Goal: Task Accomplishment & Management: Manage account settings

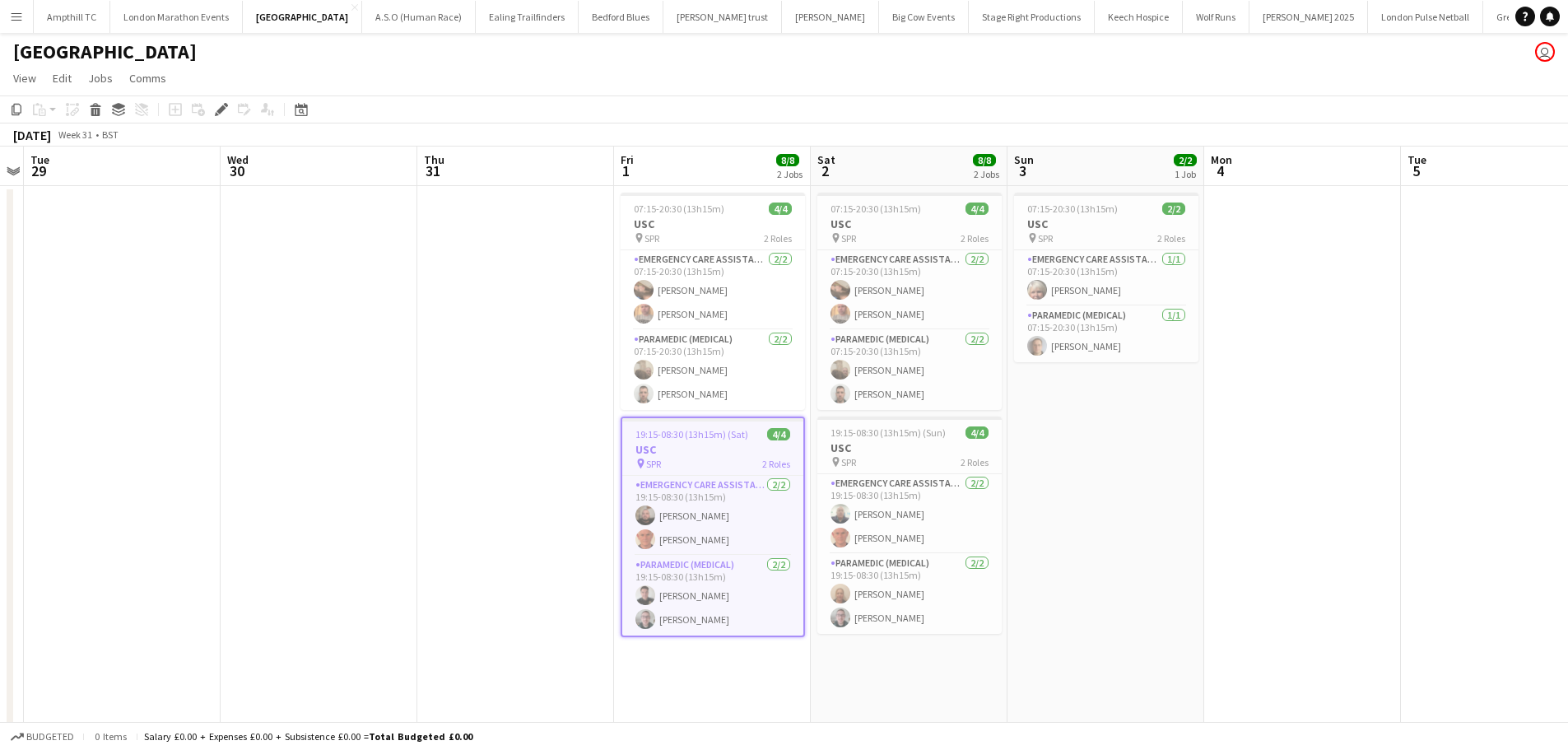
click at [18, 26] on button "Menu" at bounding box center [16, 16] width 33 height 33
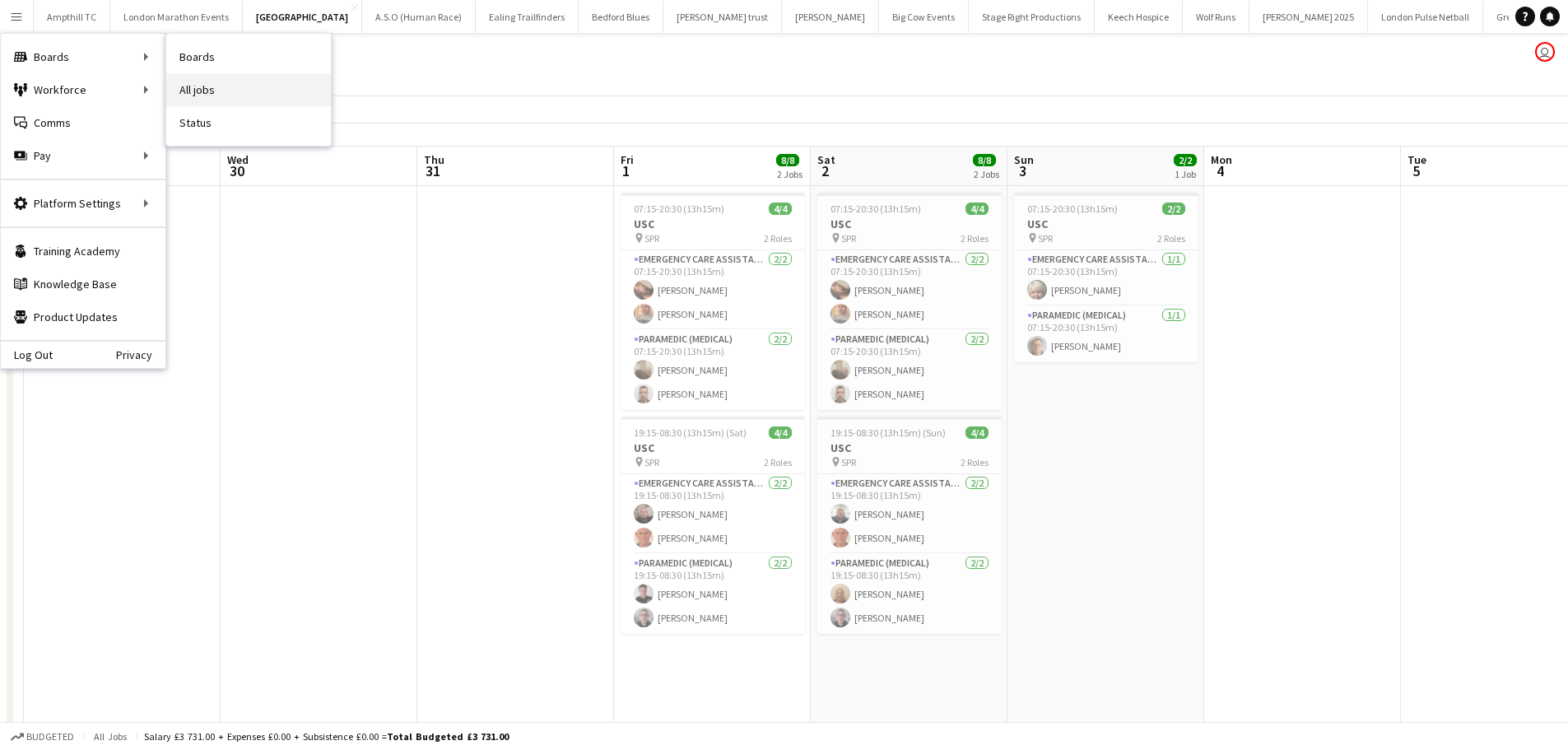
click at [195, 84] on link "All jobs" at bounding box center [249, 90] width 165 height 33
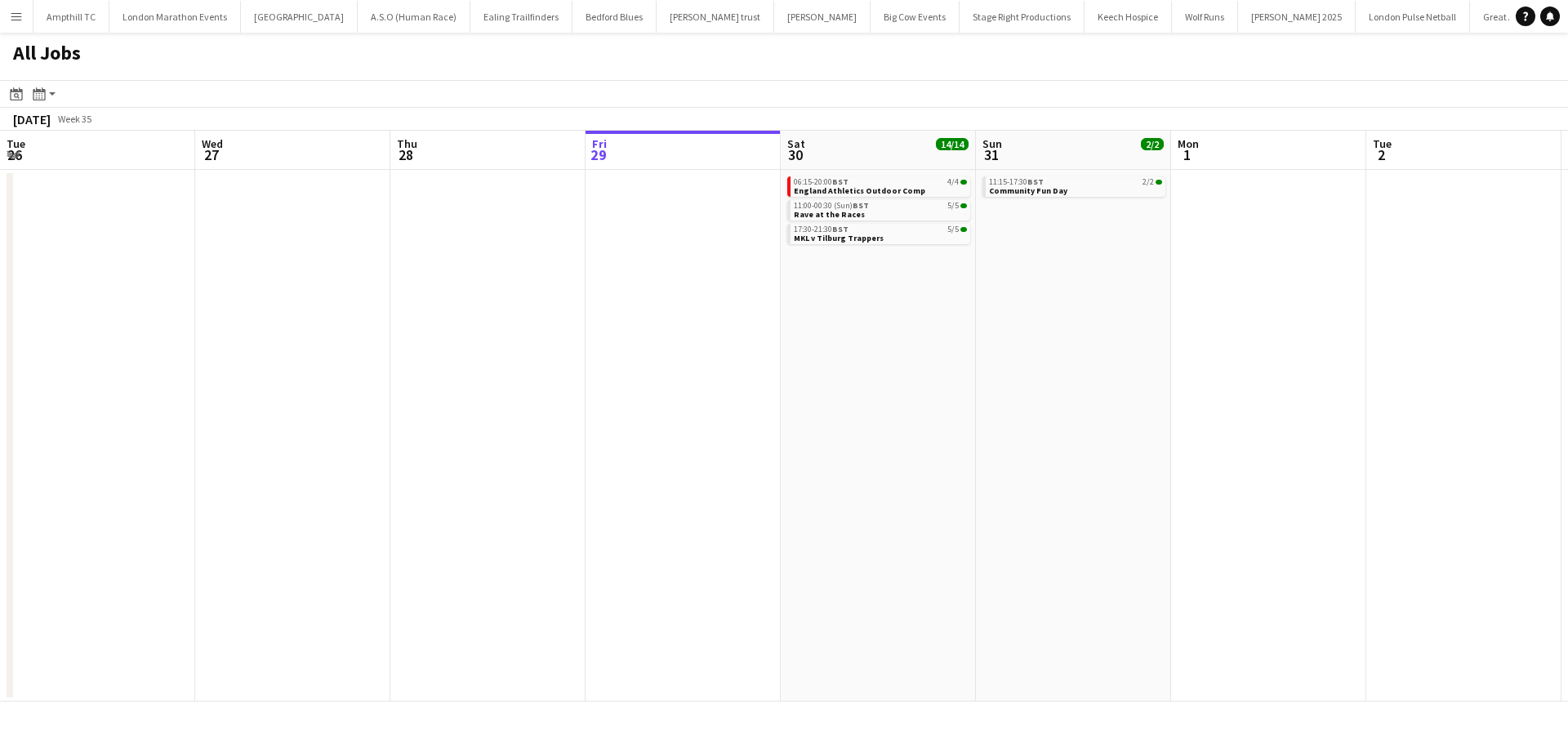
scroll to position [0, 390]
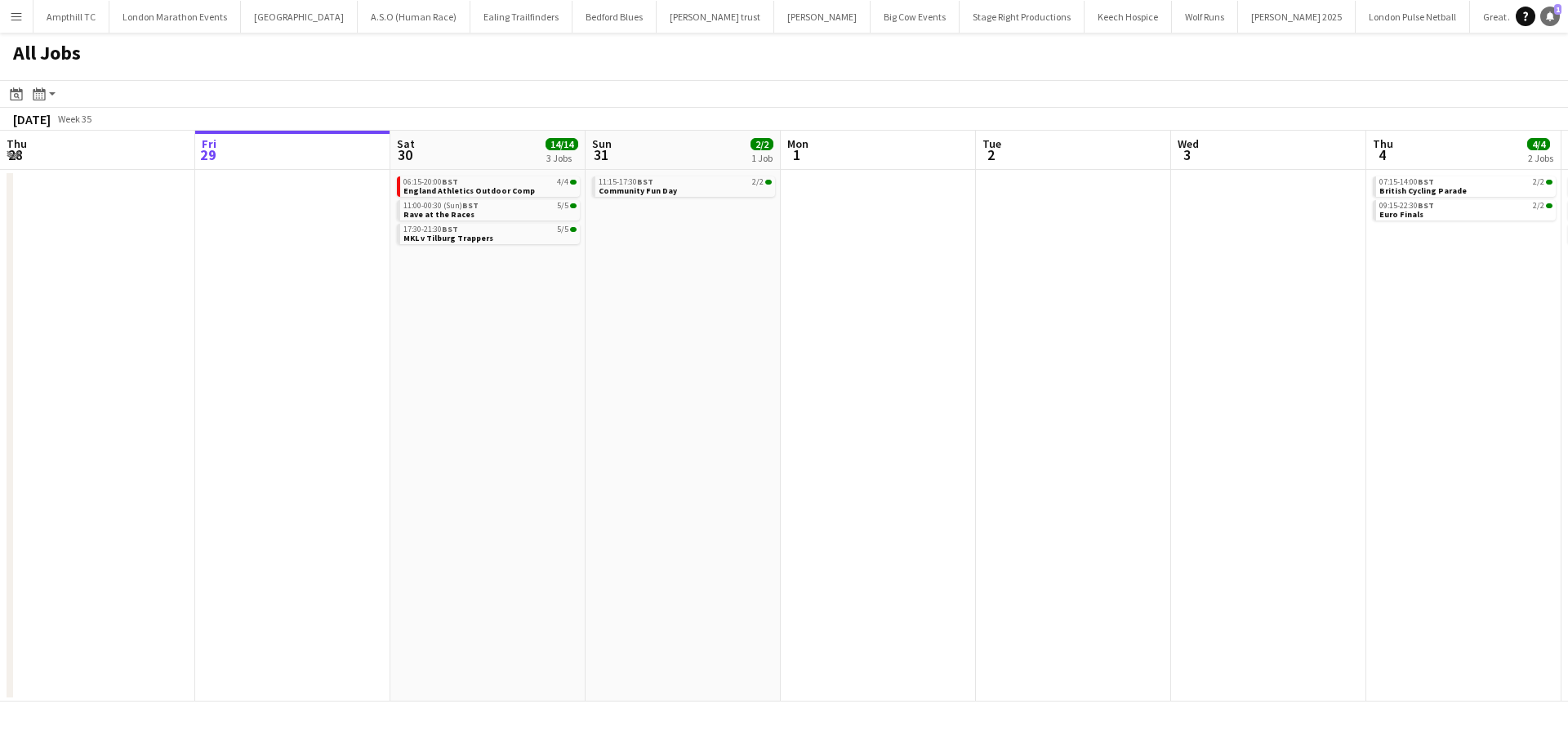
click at [1554, 14] on icon "Notifications" at bounding box center [1550, 16] width 10 height 10
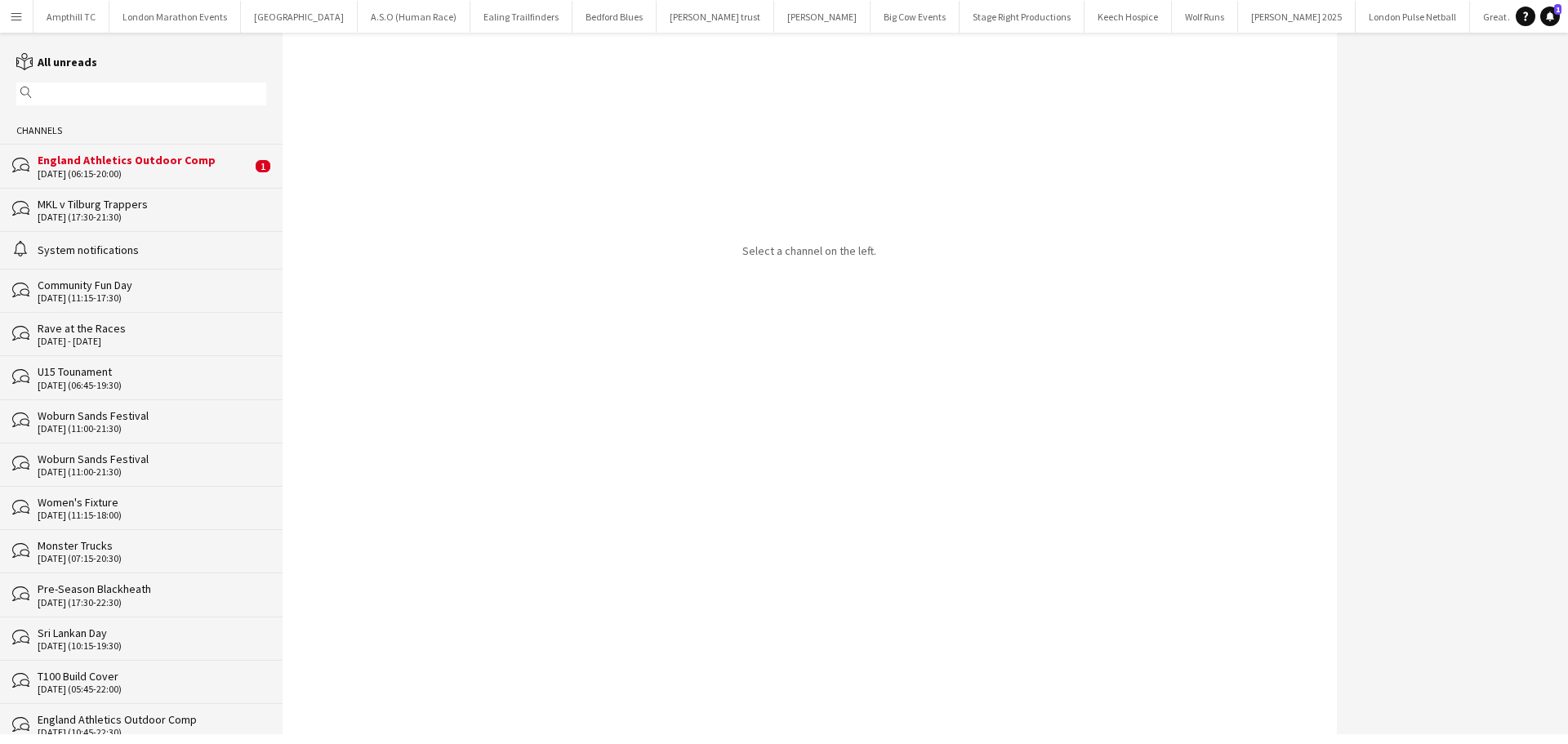
click at [188, 157] on div "England Athletics Outdoor Comp" at bounding box center [145, 160] width 214 height 15
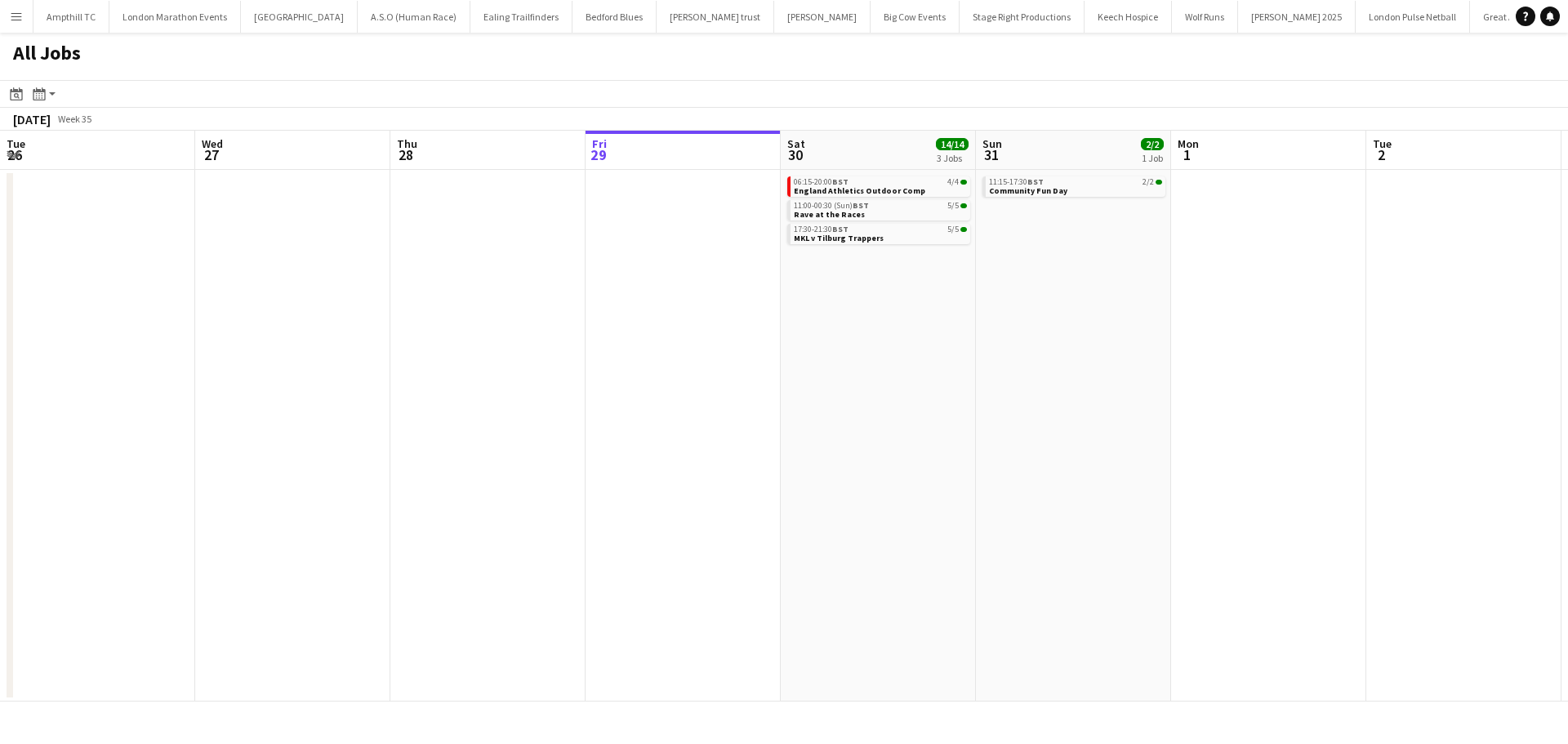
scroll to position [0, 390]
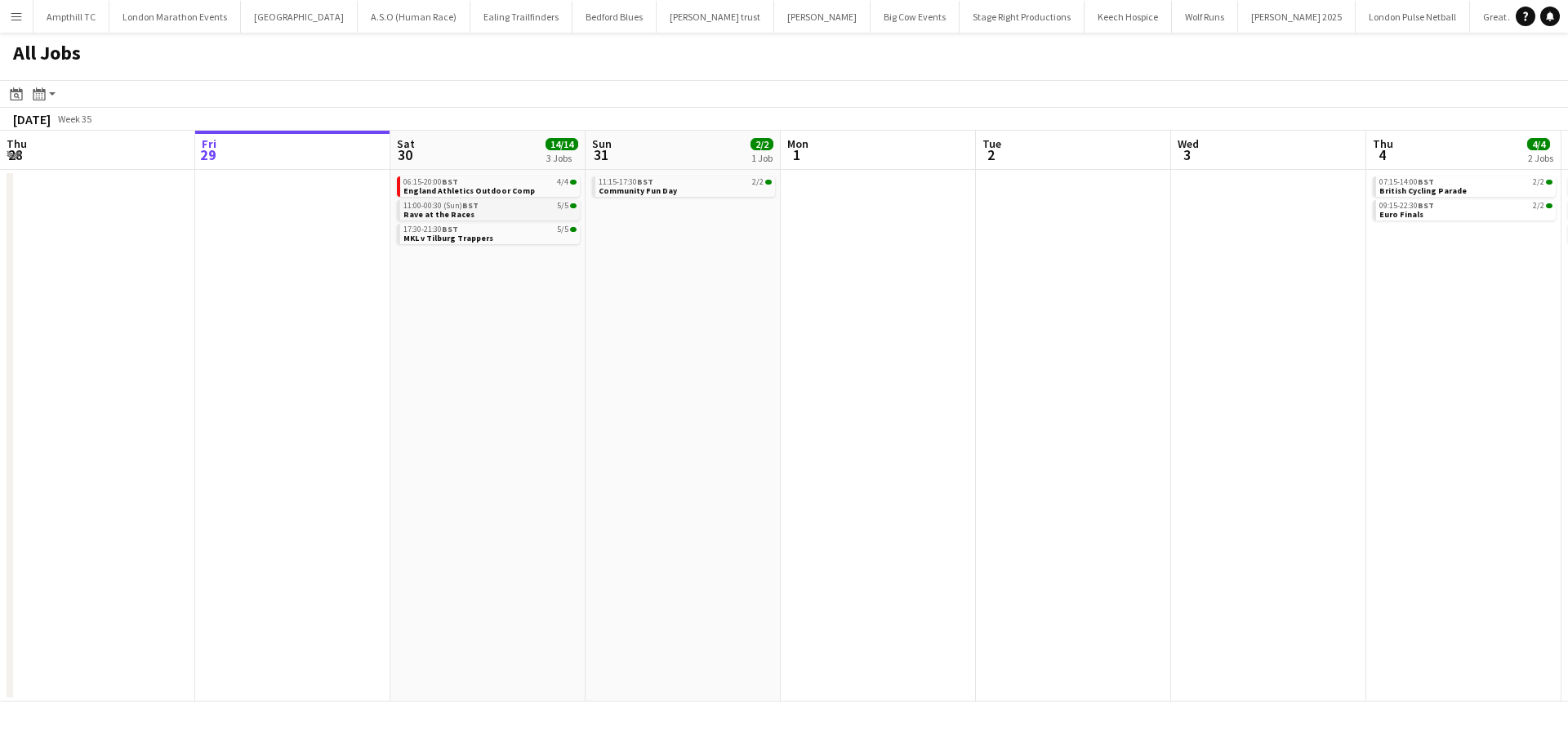
click at [505, 203] on div "11:00-00:30 (Sun) BST 5/5" at bounding box center [490, 206] width 173 height 8
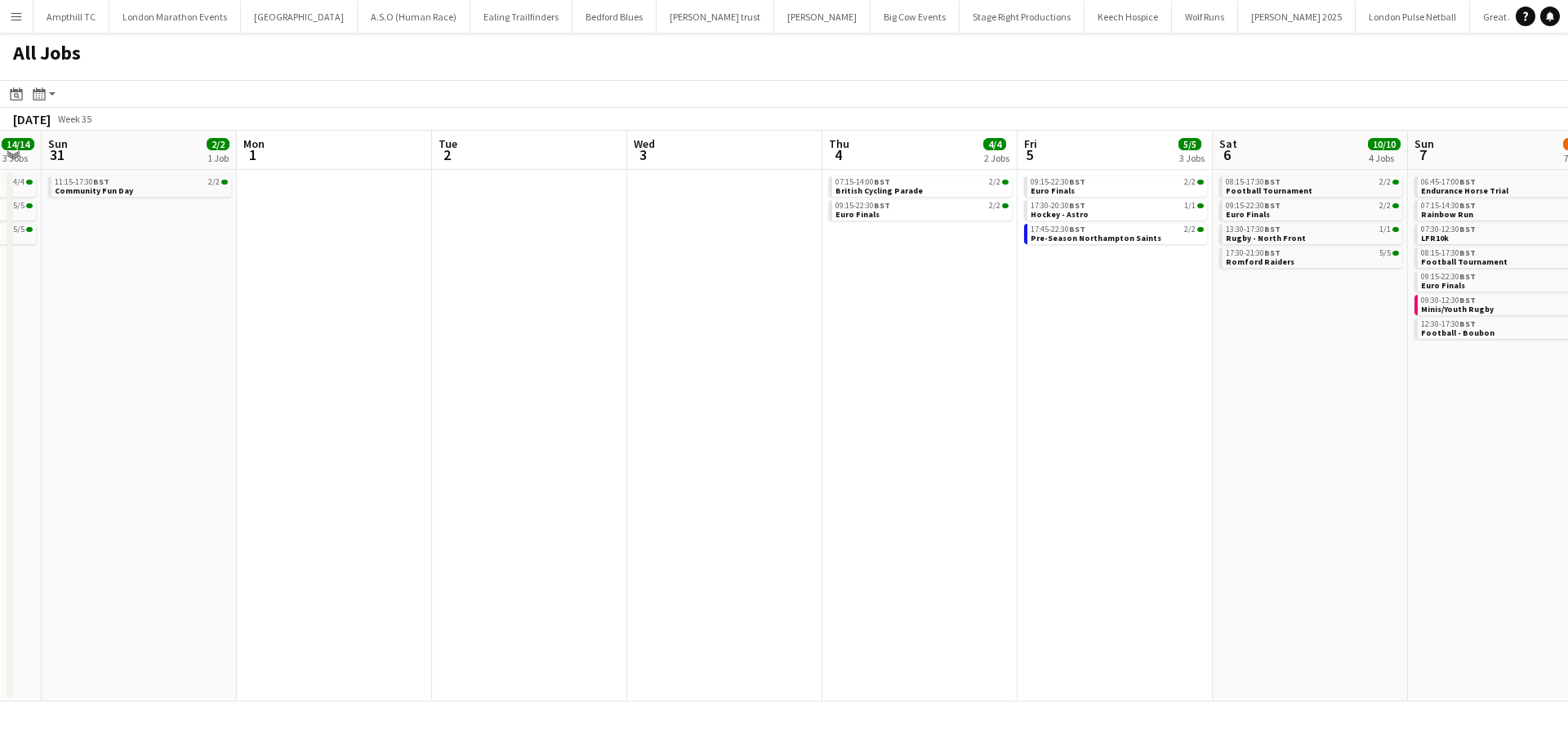
drag, startPoint x: 958, startPoint y: 292, endPoint x: 440, endPoint y: 354, distance: 521.7
click at [440, 354] on app-calendar-viewport "Thu 28 Fri 29 Sat 30 14/14 3 Jobs Sun 31 2/2 1 Job Mon 1 Tue 2 Wed 3 Thu 4 4/4 …" at bounding box center [784, 416] width 1568 height 571
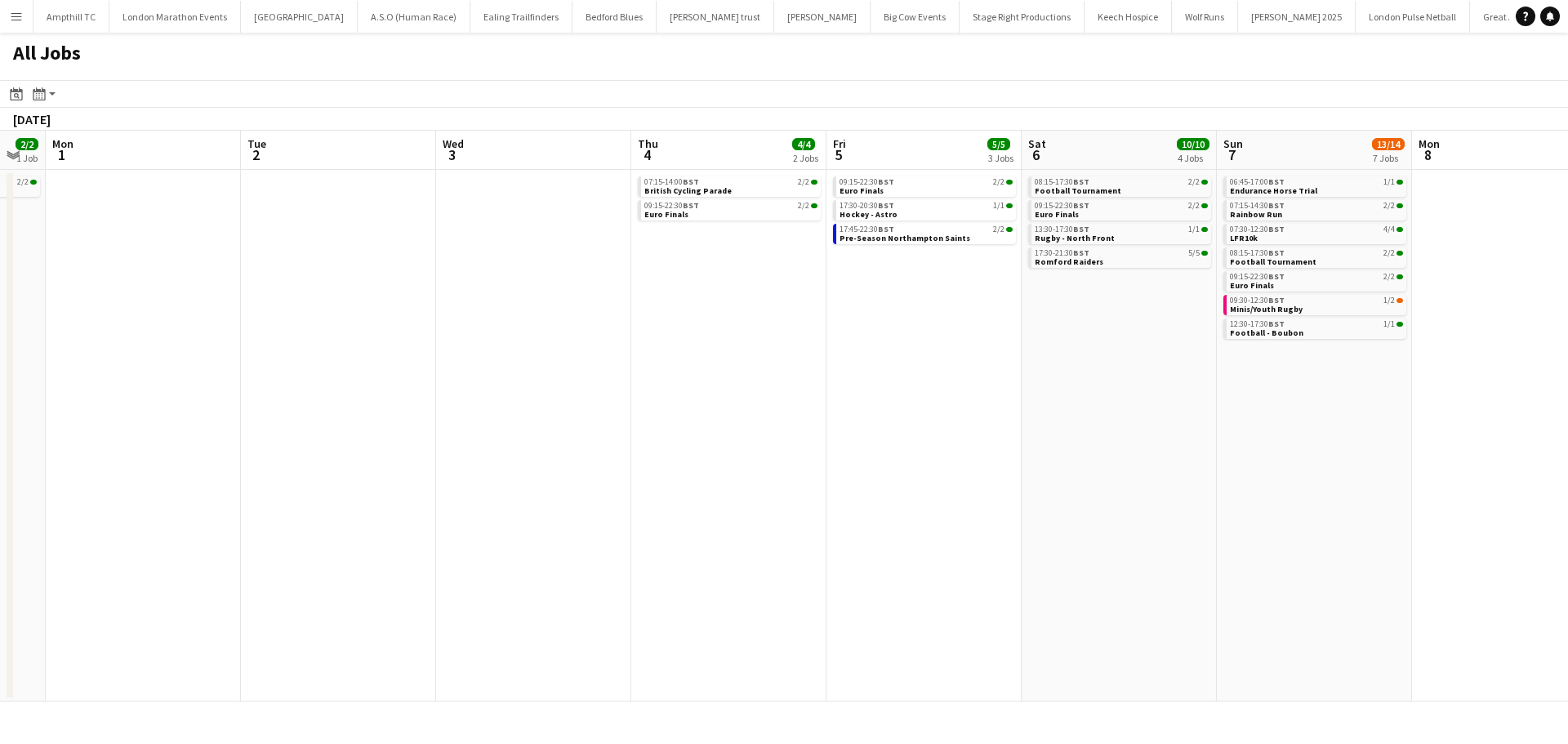
click at [436, 356] on app-all-jobs "All Jobs Date picker [DATE] [DATE] [DATE] M [DATE] T [DATE] W [DATE] T [DATE] F…" at bounding box center [784, 367] width 1568 height 669
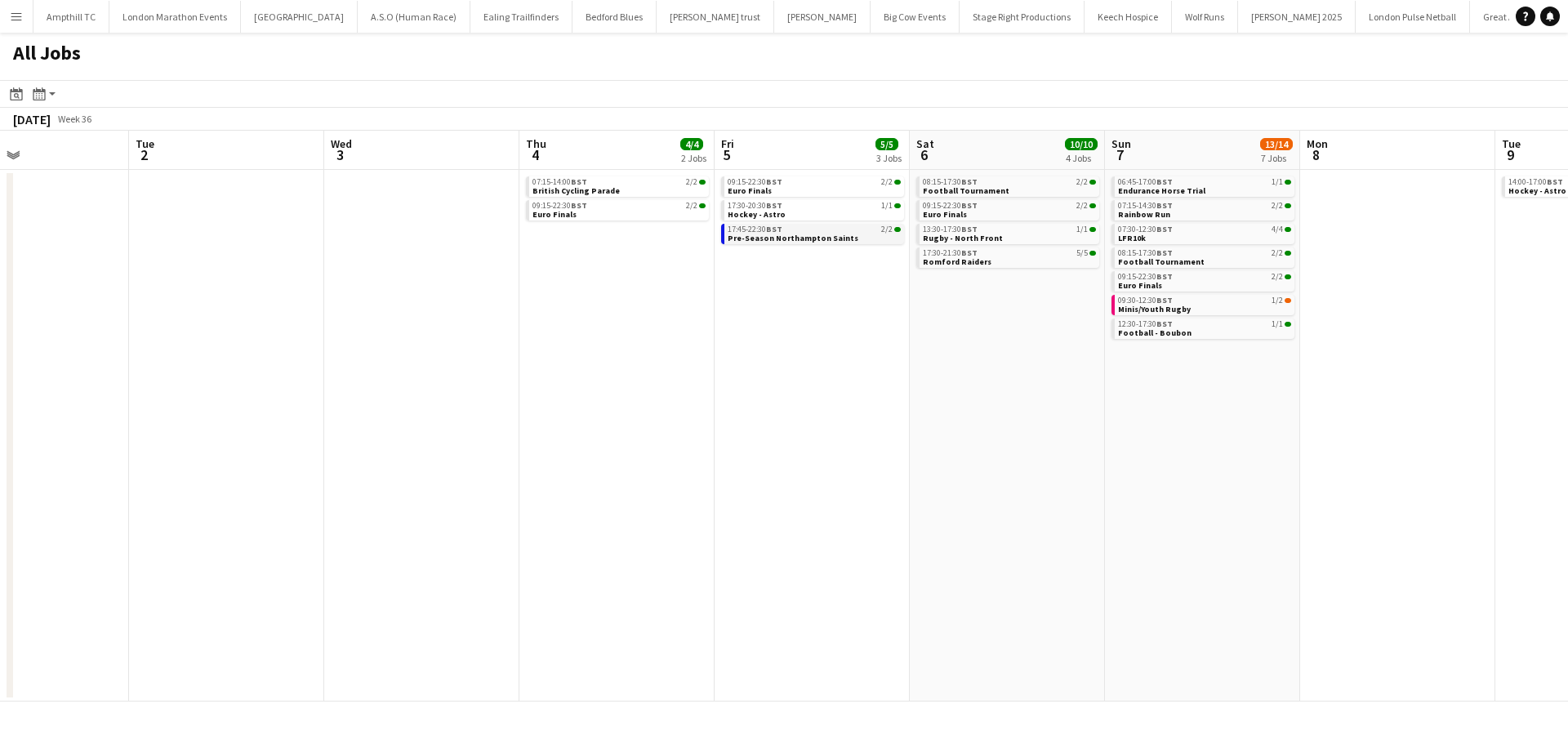
click at [783, 239] on span "Pre-Season Northampton Saints" at bounding box center [793, 238] width 131 height 11
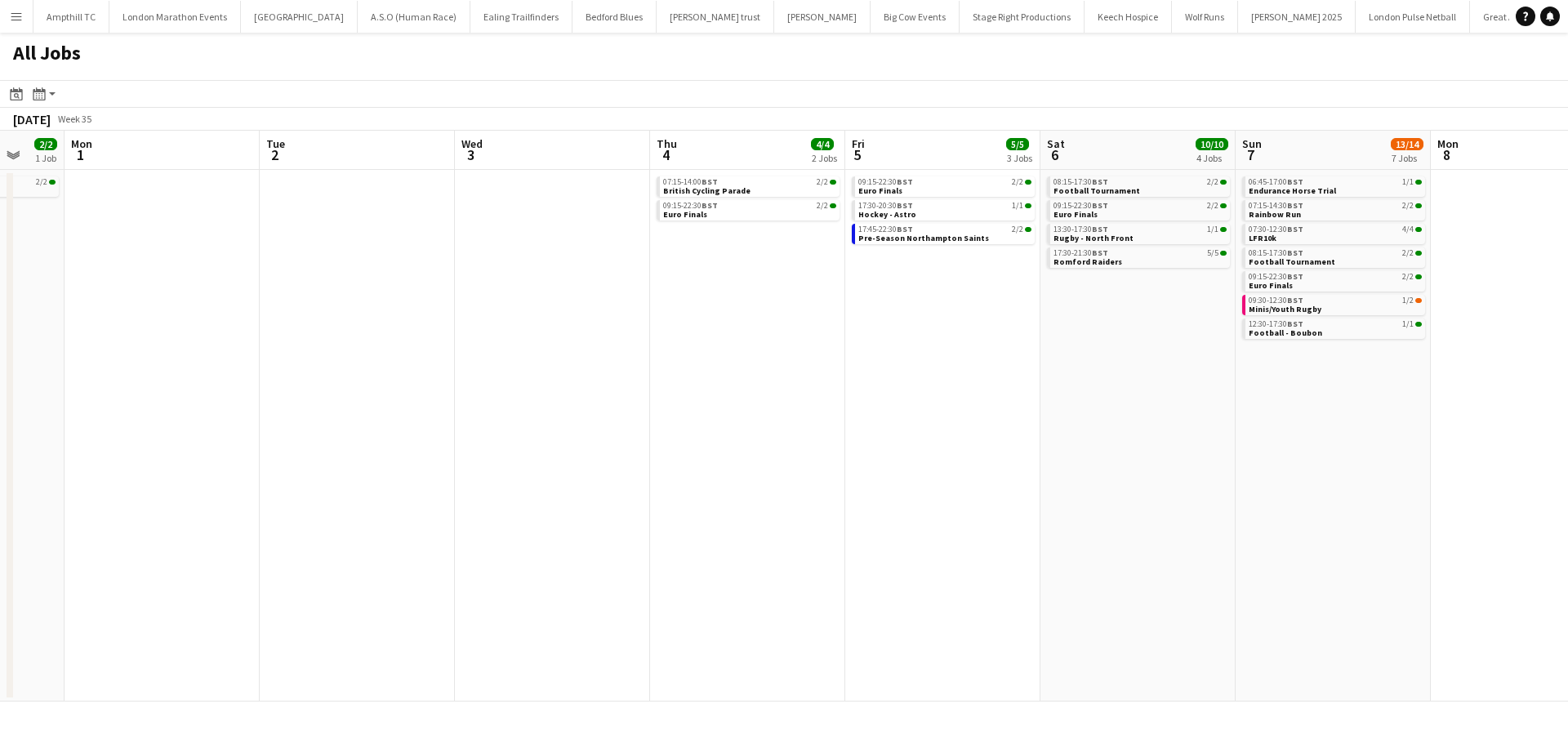
drag, startPoint x: 1032, startPoint y: 361, endPoint x: 1152, endPoint y: 361, distance: 120.0
click at [1151, 361] on app-calendar-viewport "Fri 29 Sat 30 14/14 3 Jobs Sun 31 2/2 1 Job Mon 1 Tue 2 Wed 3 Thu 4 4/4 2 Jobs …" at bounding box center [784, 416] width 1568 height 571
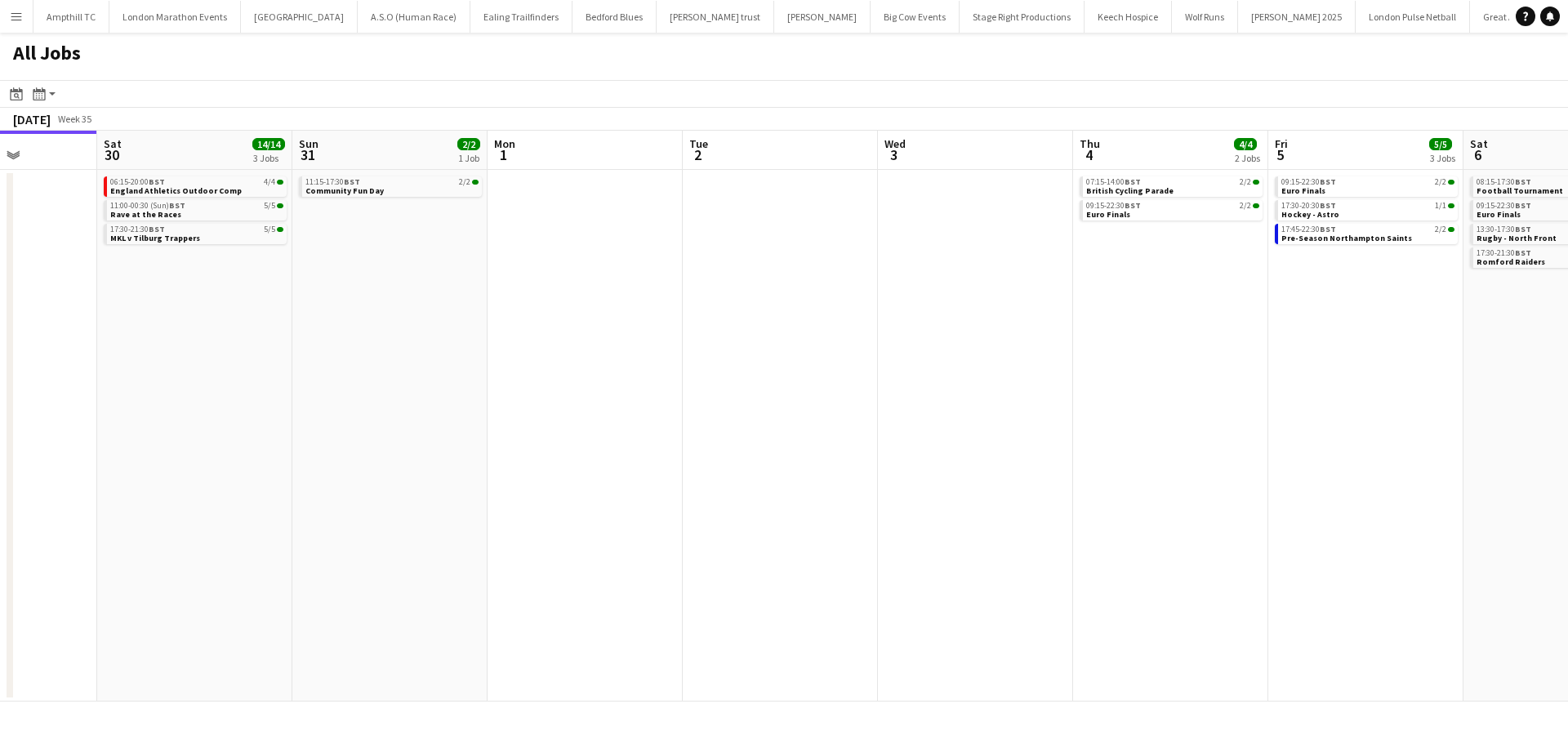
drag, startPoint x: 653, startPoint y: 437, endPoint x: 1037, endPoint y: 437, distance: 384.0
click at [1079, 437] on app-calendar-viewport "Wed 27 Thu 28 Fri 29 Sat 30 14/14 3 Jobs Sun 31 2/2 1 Job Mon 1 Tue 2 Wed 3 Thu…" at bounding box center [784, 416] width 1568 height 571
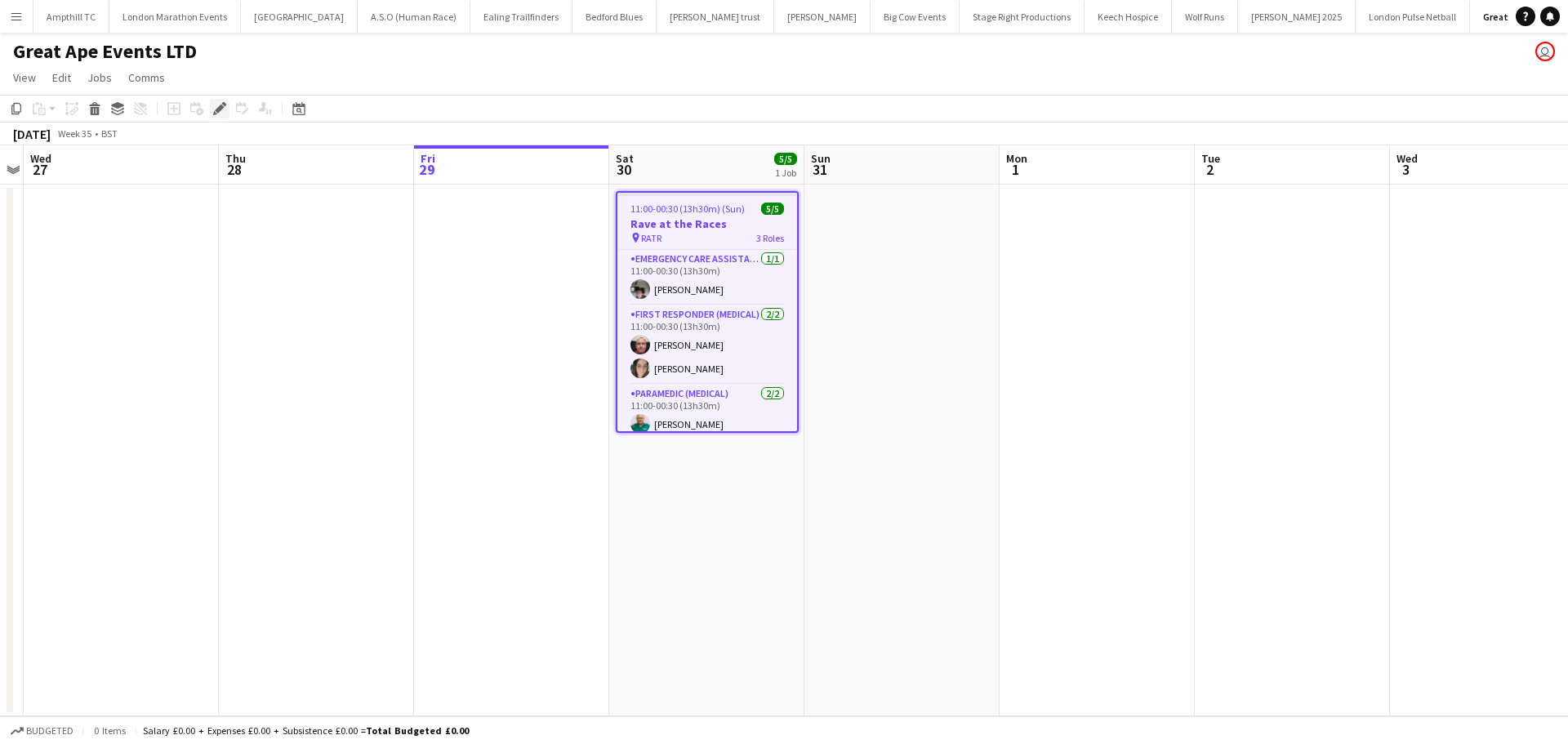
click at [220, 109] on icon at bounding box center [219, 109] width 9 height 9
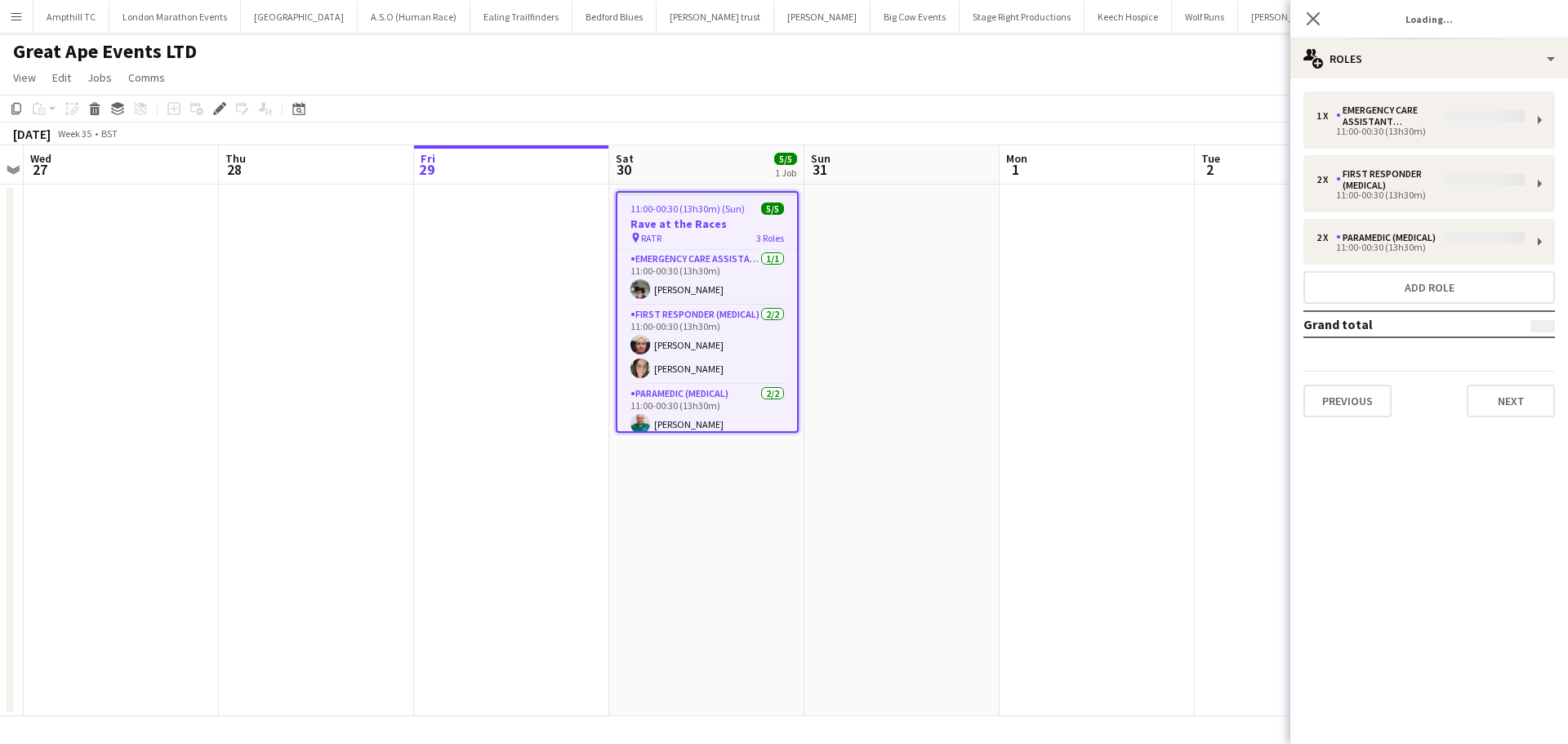
type input "**********"
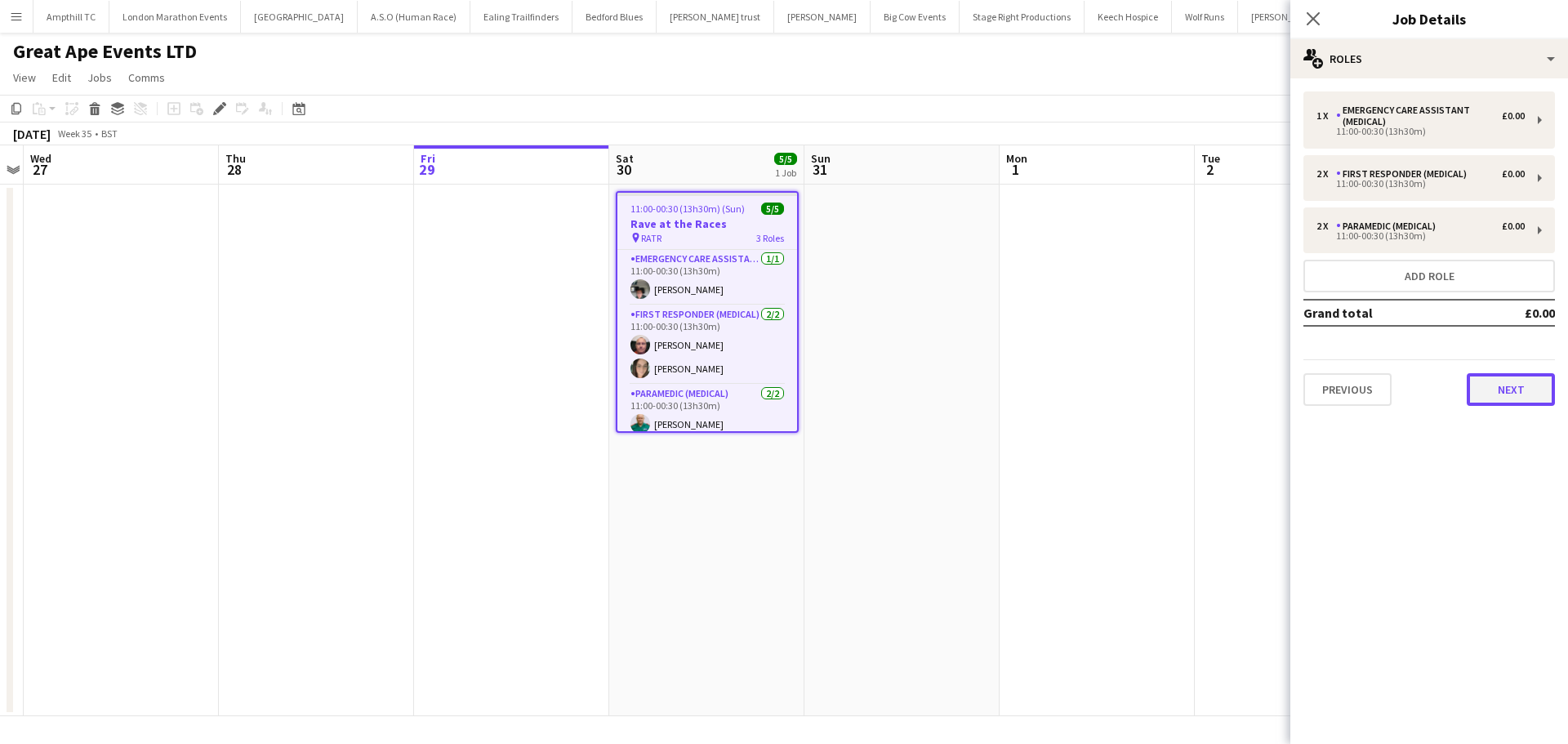
click at [1506, 394] on button "Next" at bounding box center [1511, 389] width 88 height 33
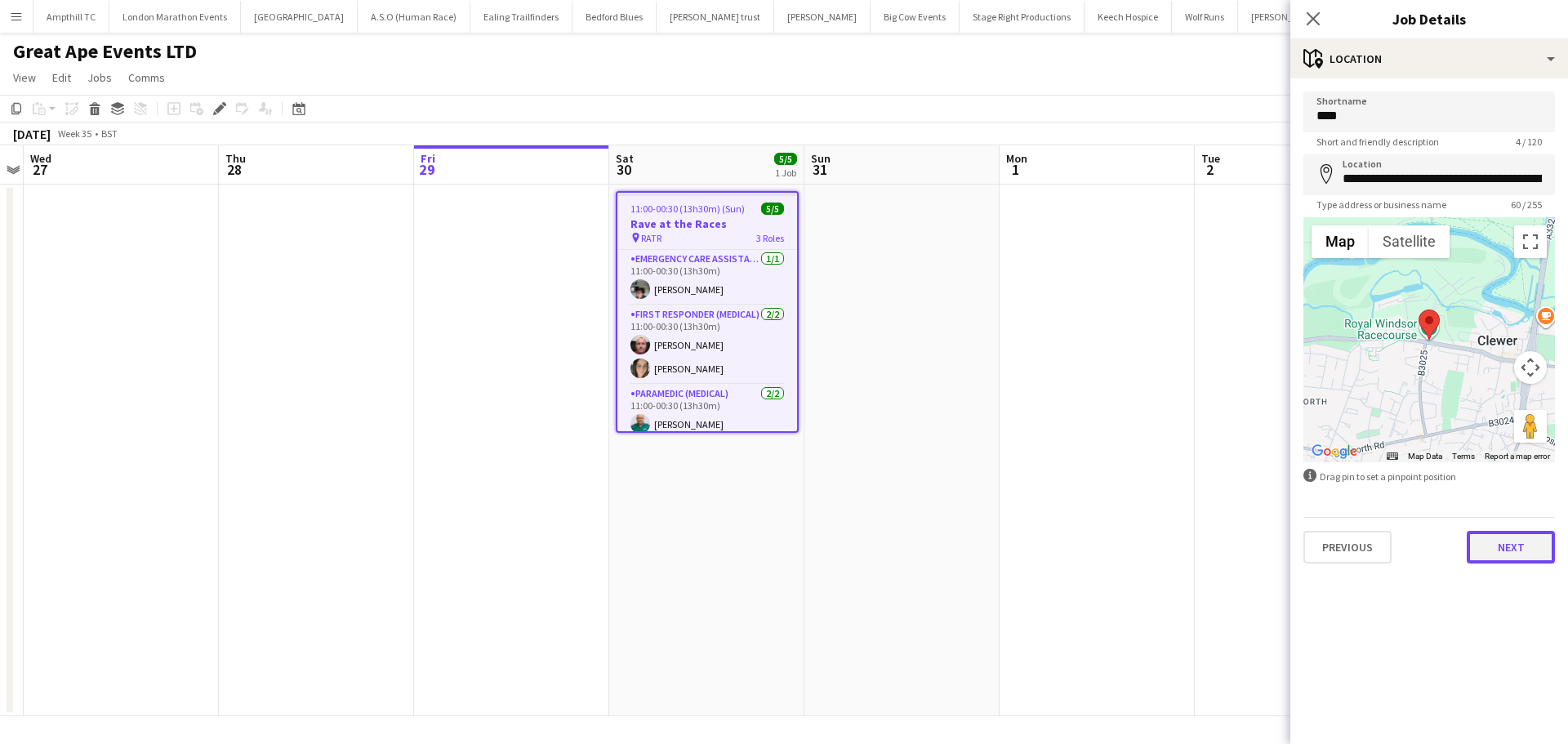
click at [1541, 548] on button "Next" at bounding box center [1511, 547] width 88 height 33
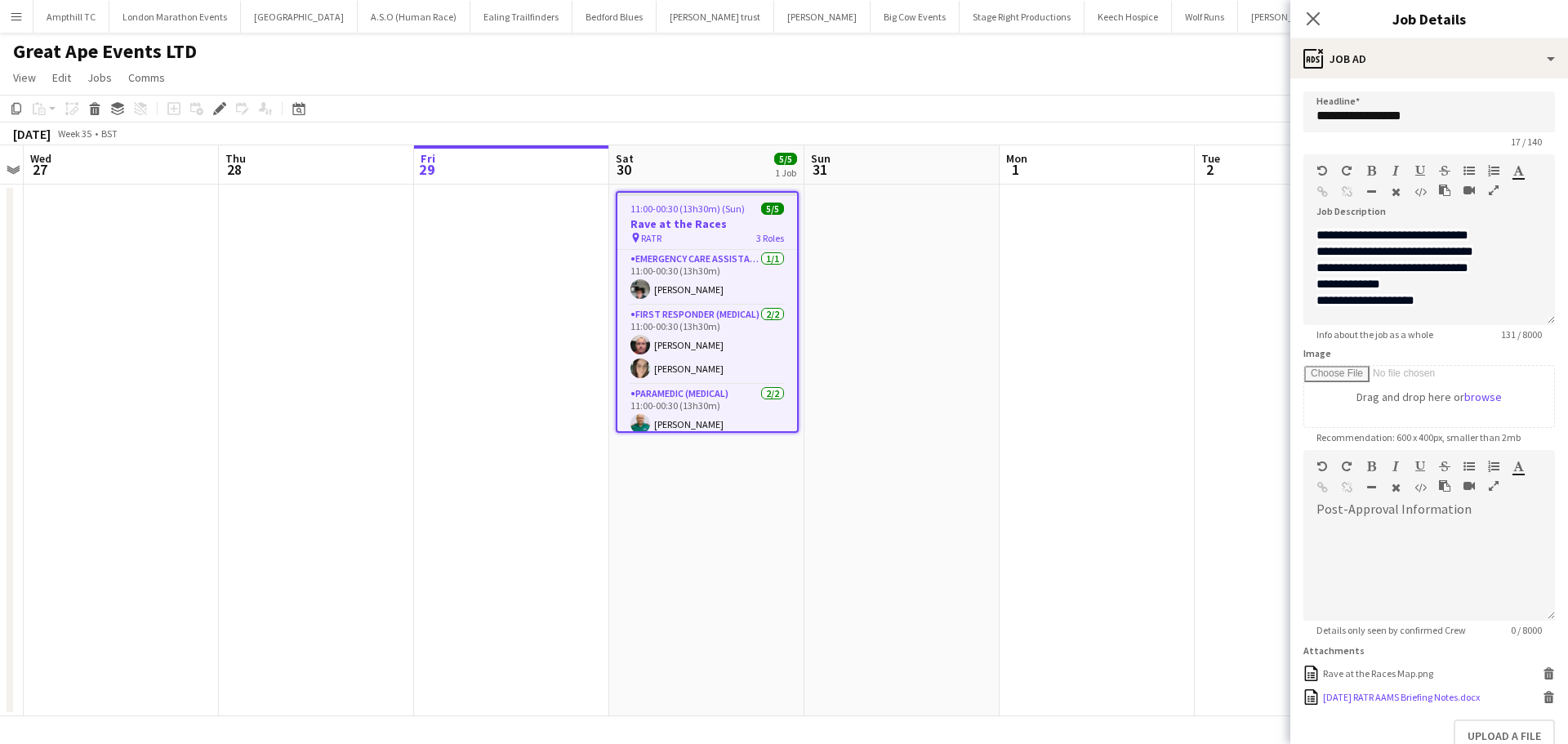
click at [1543, 695] on icon "Delete" at bounding box center [1548, 697] width 12 height 12
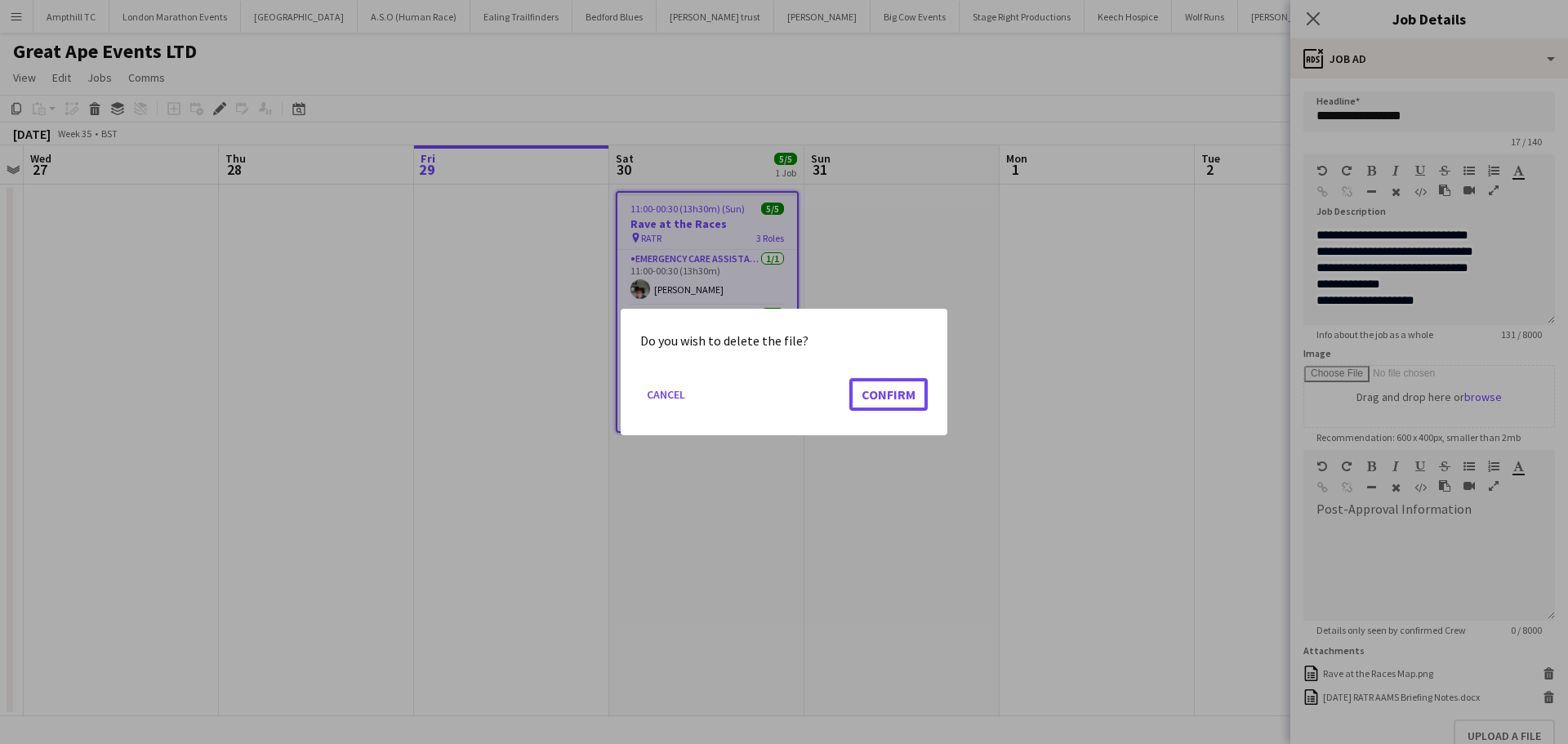
drag, startPoint x: 892, startPoint y: 386, endPoint x: 1011, endPoint y: 454, distance: 137.1
click at [893, 386] on button "Confirm" at bounding box center [889, 394] width 79 height 33
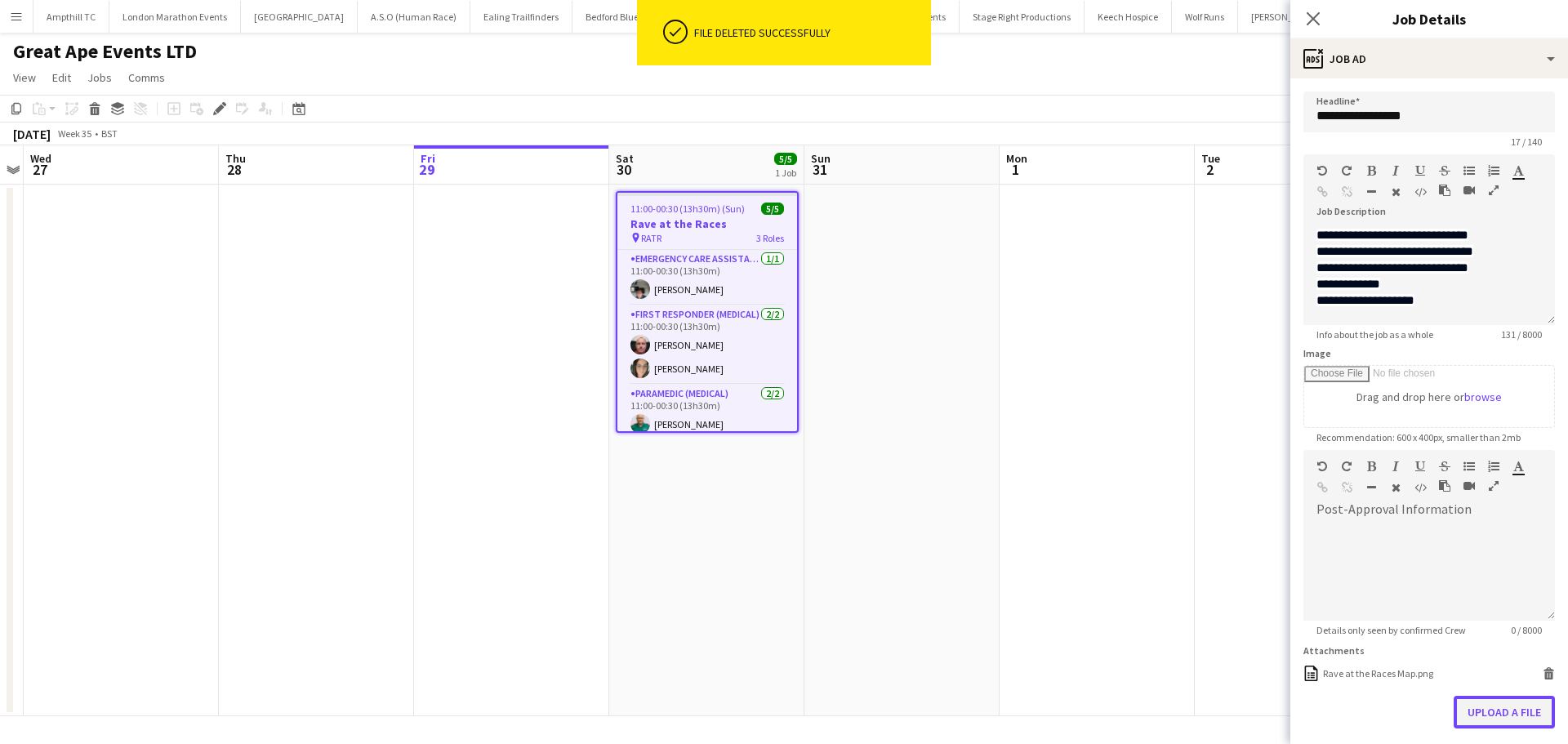
click at [1479, 707] on button "Upload a file" at bounding box center [1504, 712] width 101 height 33
click at [1314, 22] on icon "Close pop-in" at bounding box center [1313, 18] width 16 height 16
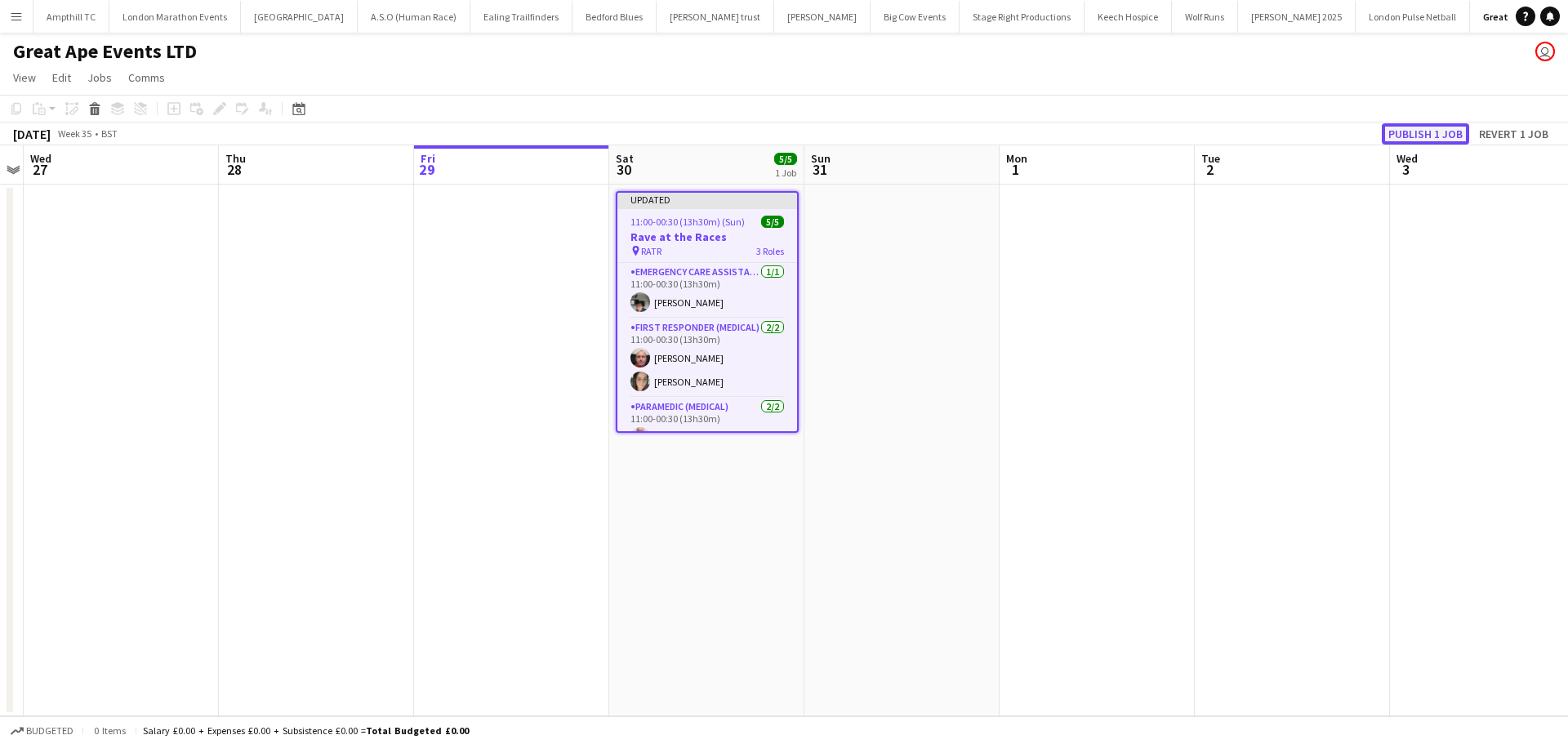
click at [1404, 138] on button "Publish 1 job" at bounding box center [1426, 134] width 88 height 21
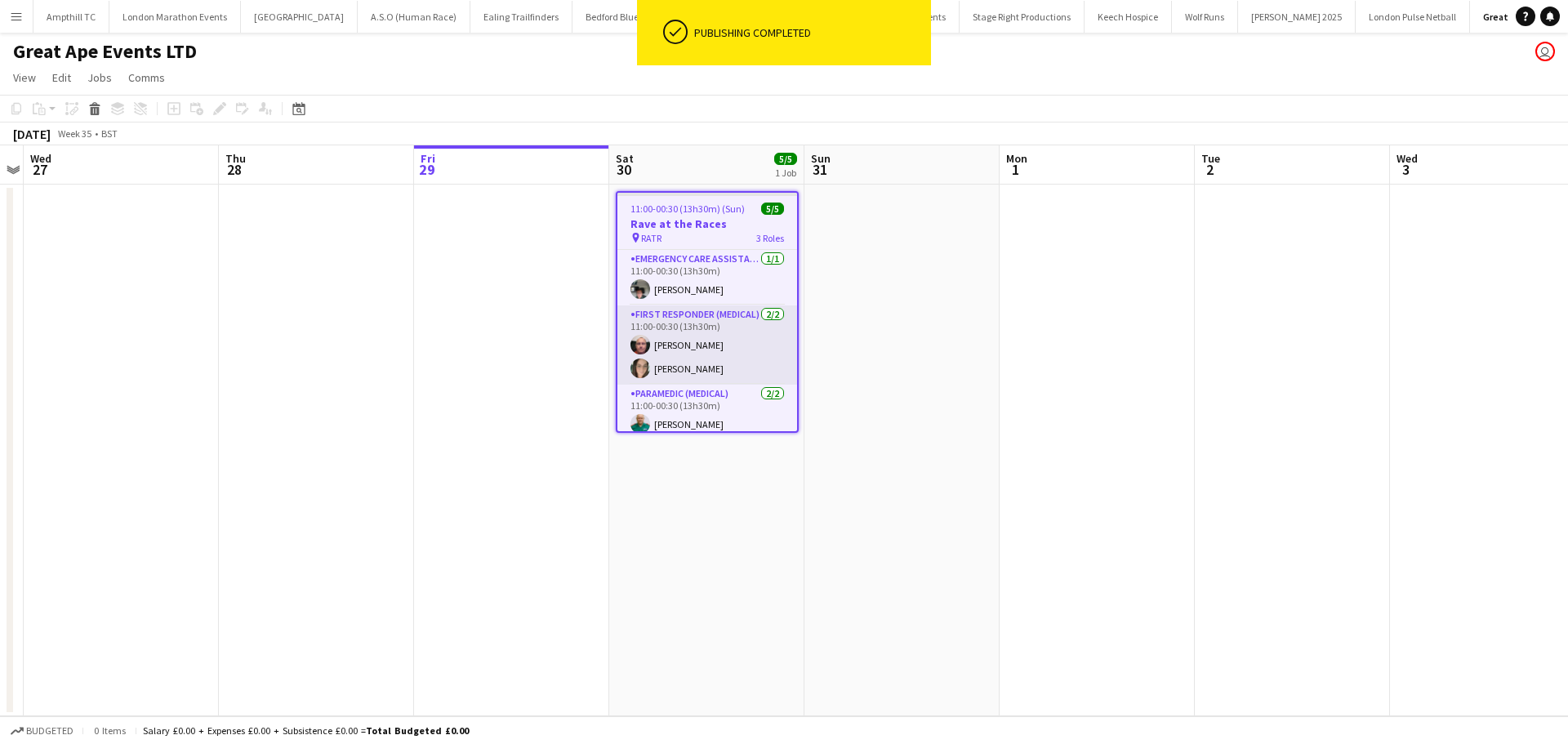
scroll to position [33, 0]
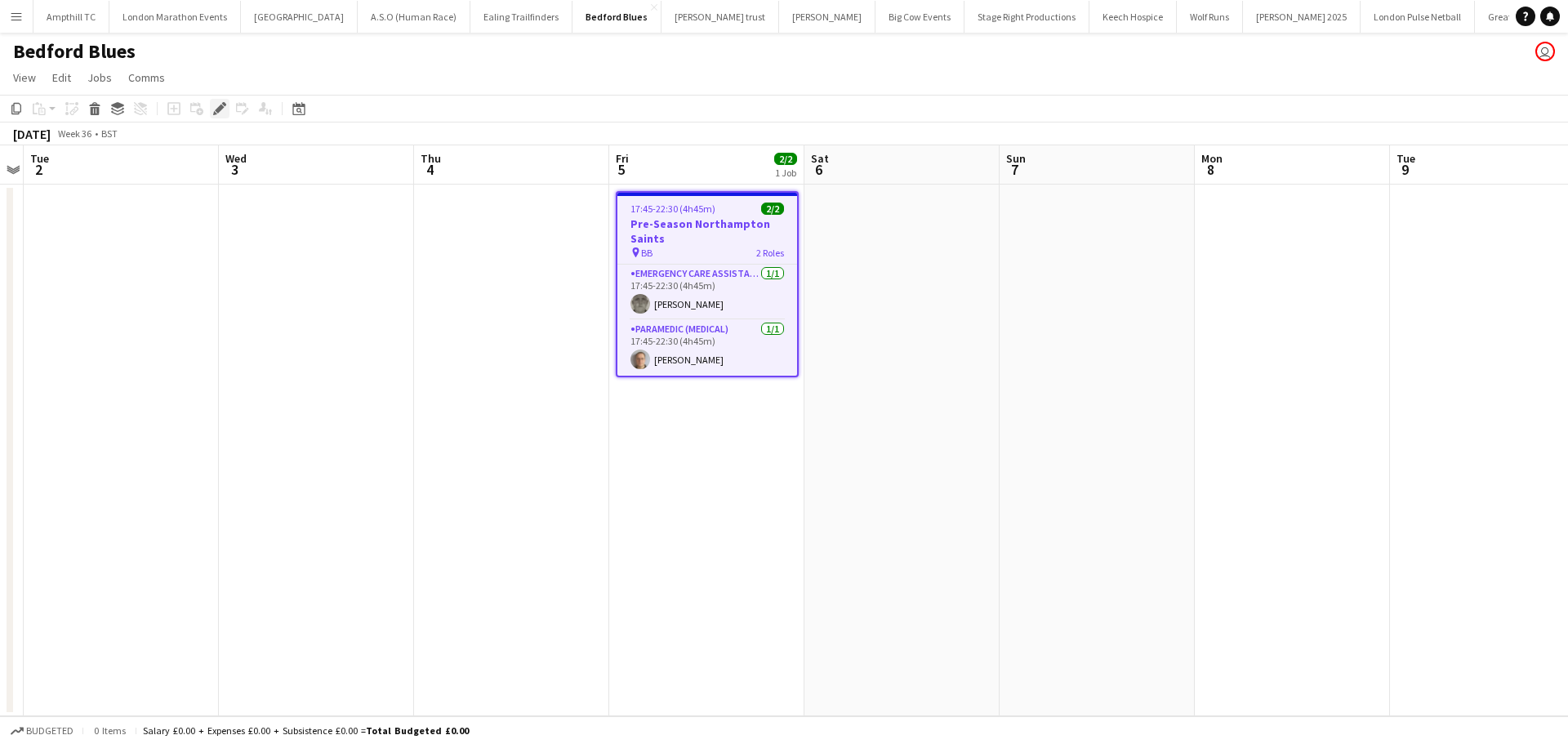
click at [217, 106] on icon "Edit" at bounding box center [220, 109] width 13 height 13
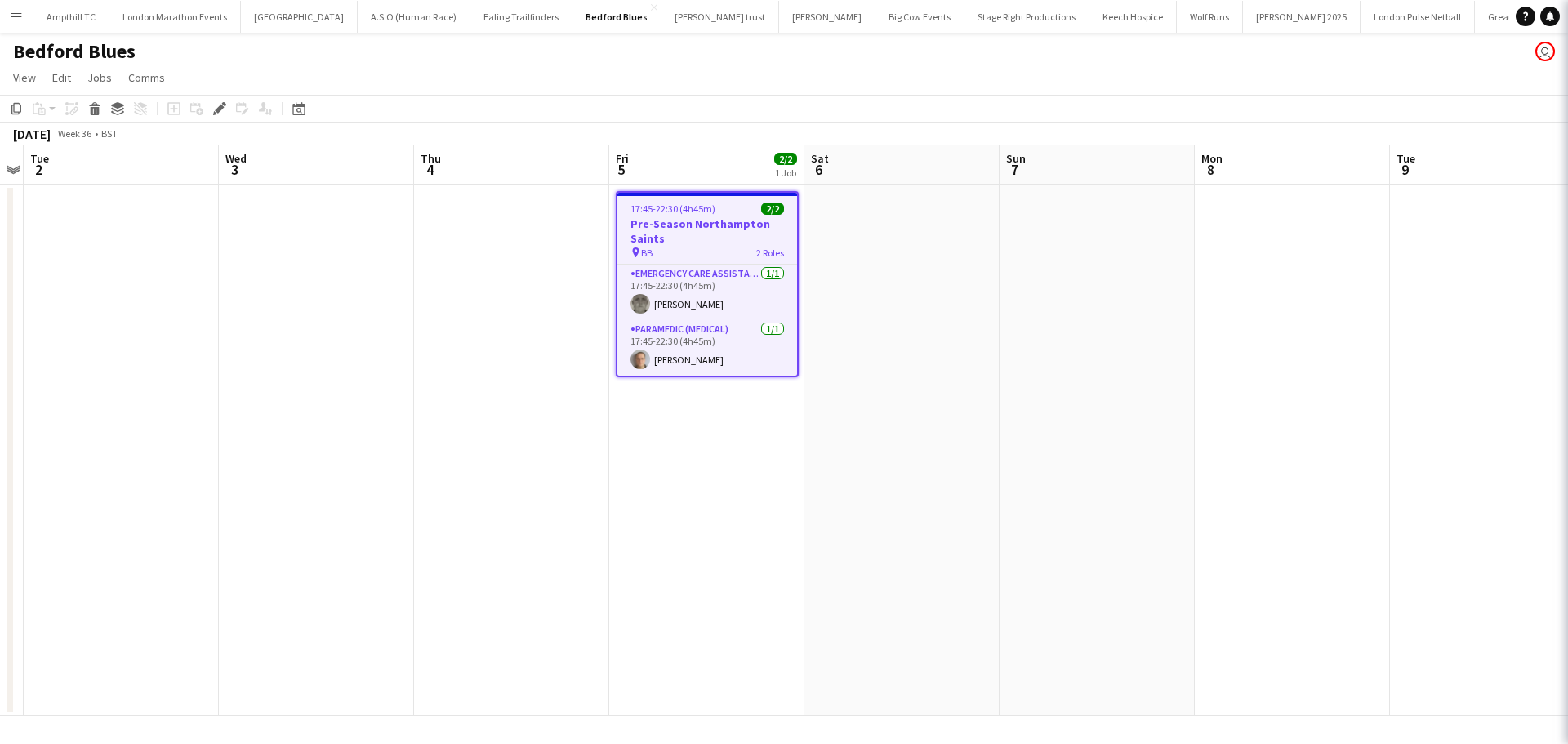
type input "**********"
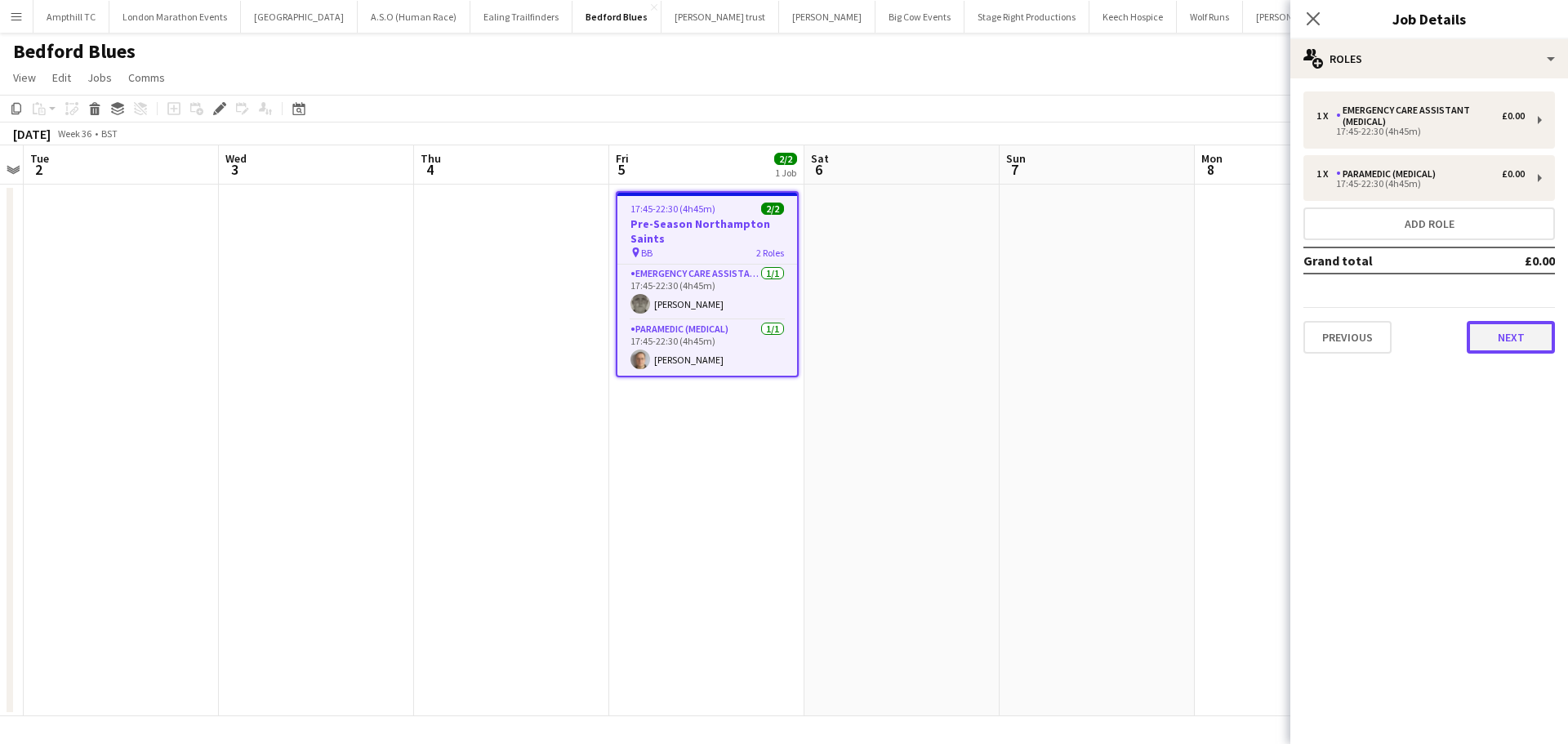
click at [1503, 332] on button "Next" at bounding box center [1511, 337] width 88 height 33
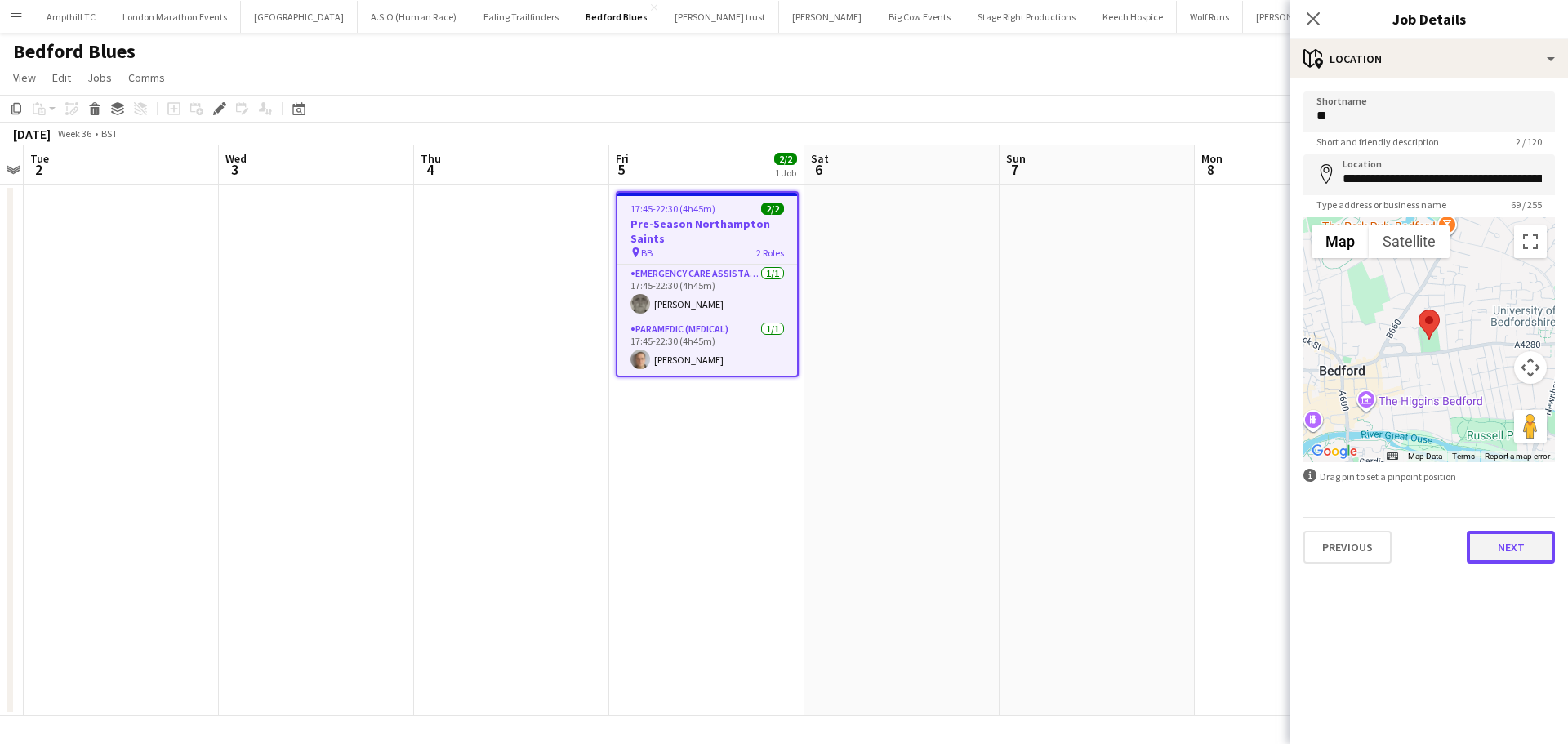
click at [1516, 550] on button "Next" at bounding box center [1511, 547] width 88 height 33
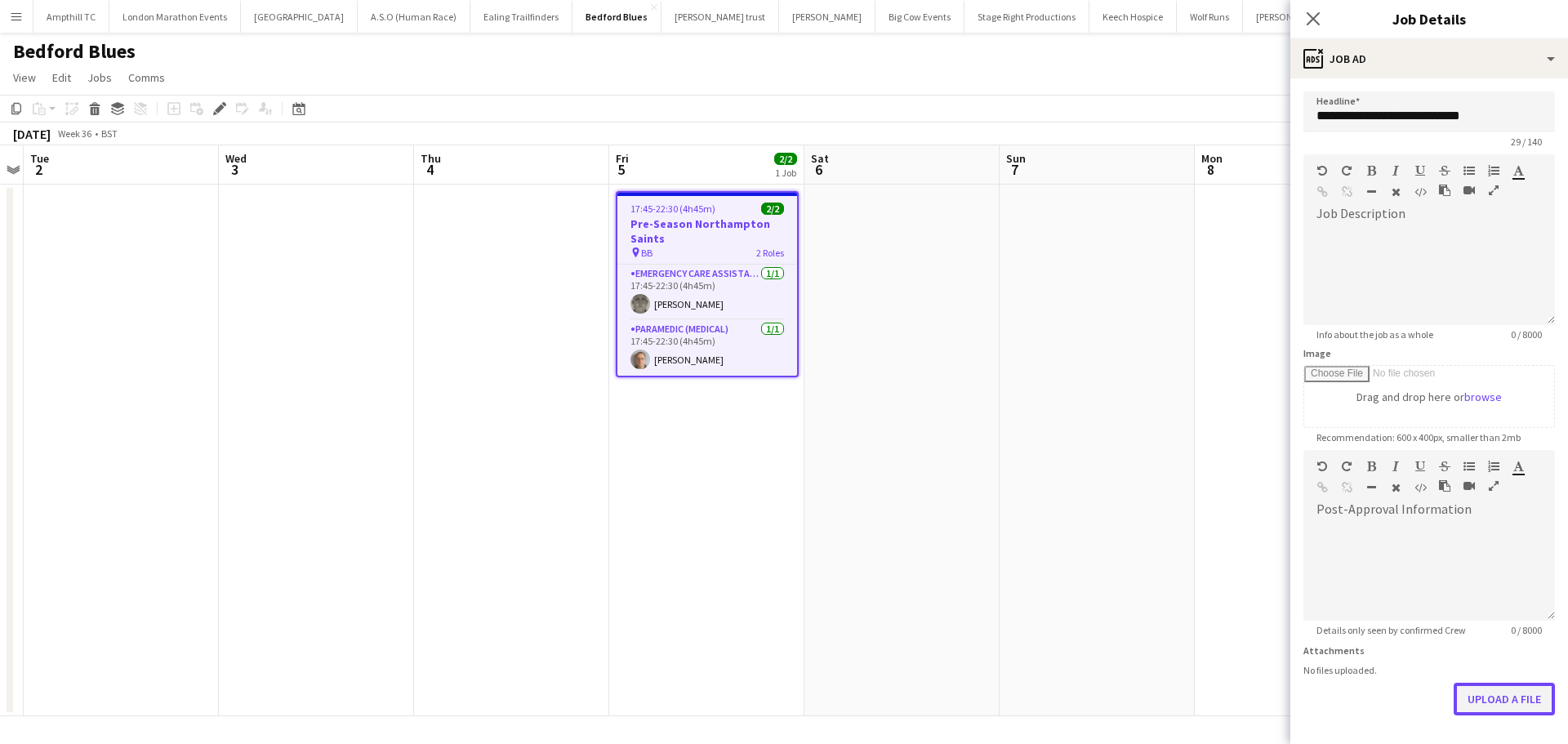
click at [1501, 696] on button "Upload a file" at bounding box center [1504, 699] width 101 height 33
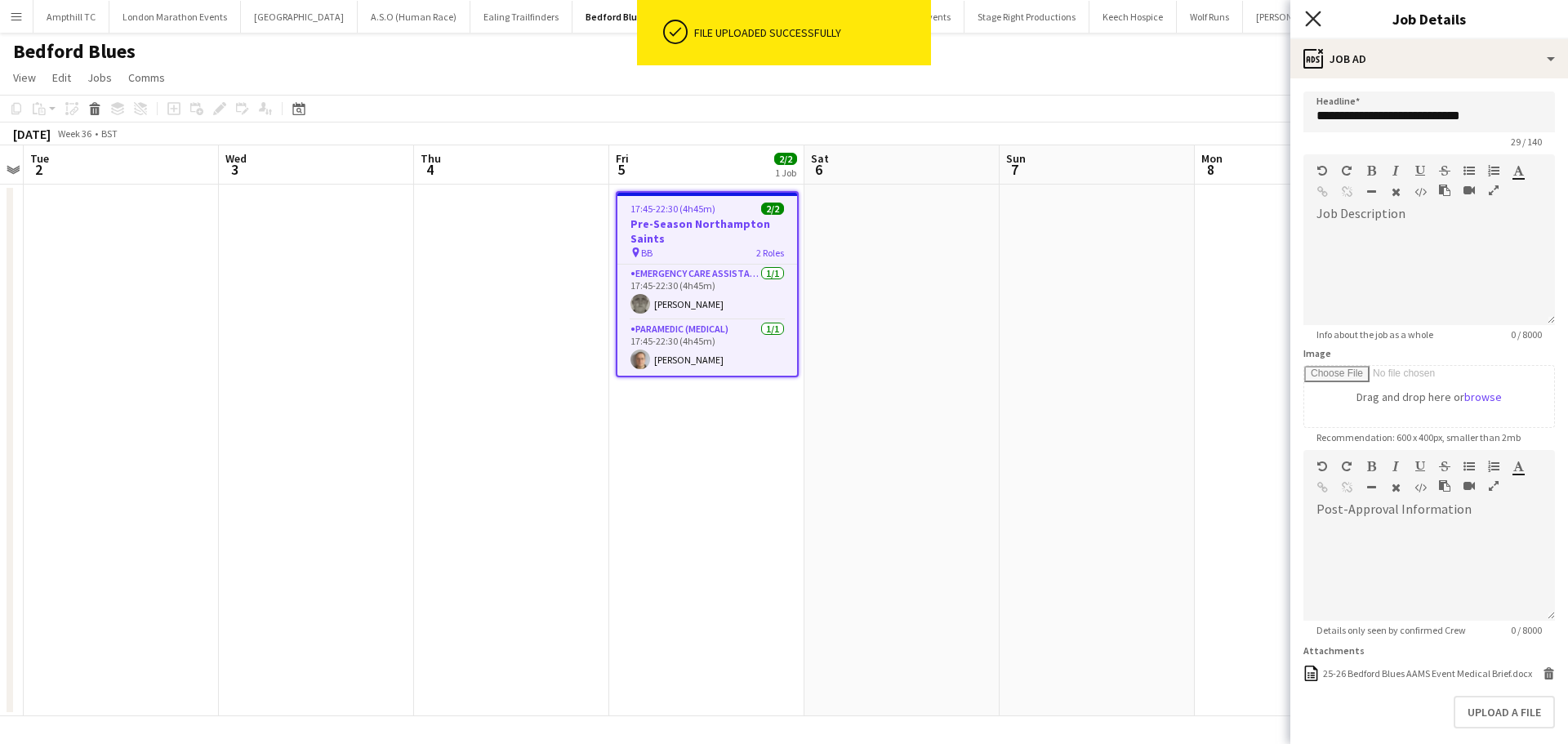
click at [1320, 17] on icon "Close pop-in" at bounding box center [1313, 18] width 16 height 16
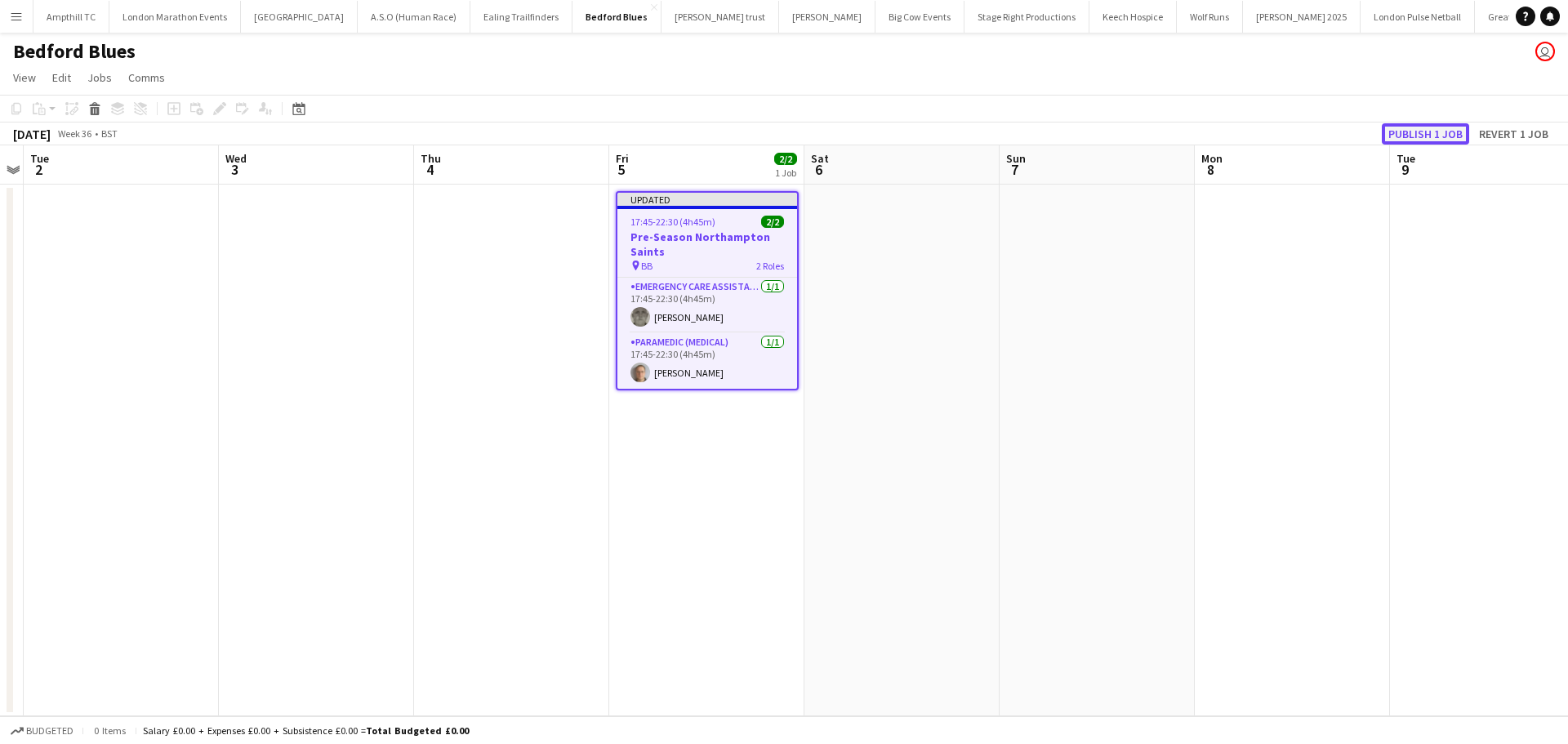
click at [1412, 132] on button "Publish 1 job" at bounding box center [1426, 134] width 88 height 21
